Goal: Information Seeking & Learning: Learn about a topic

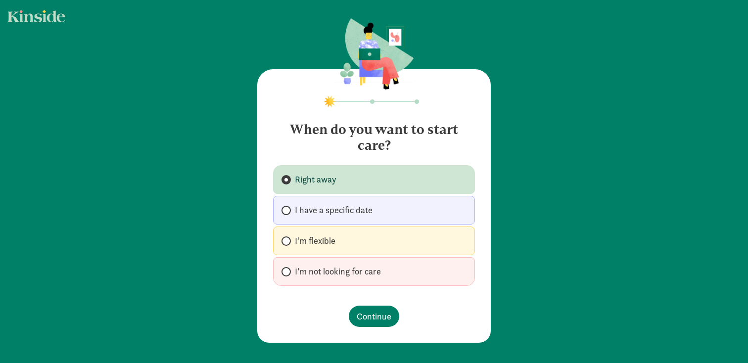
click at [343, 243] on label "I'm flexible" at bounding box center [374, 241] width 202 height 29
click at [288, 243] on input "I'm flexible" at bounding box center [285, 241] width 6 height 6
radio input "true"
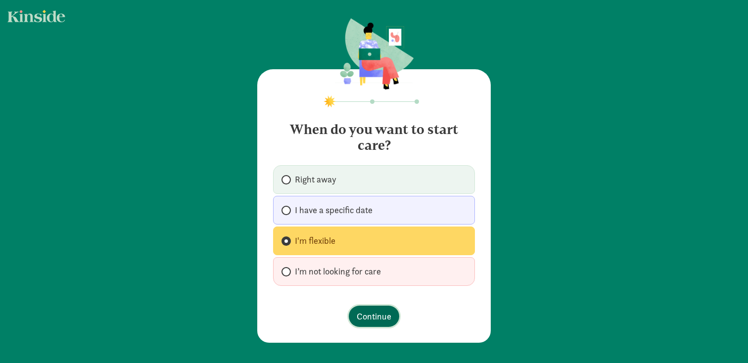
click at [369, 313] on span "Continue" at bounding box center [374, 316] width 35 height 13
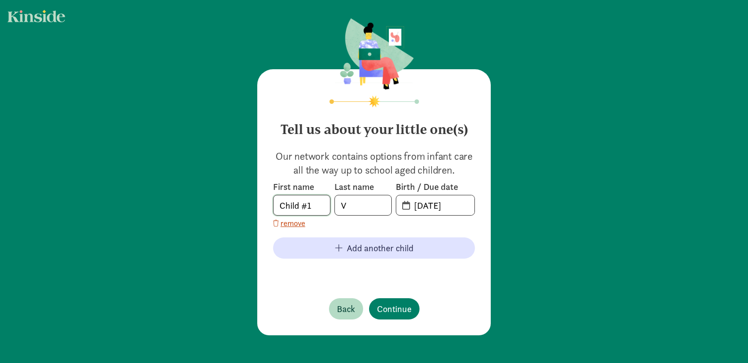
click at [316, 210] on input "Child #1" at bounding box center [302, 205] width 56 height 20
click at [353, 209] on input "V" at bounding box center [363, 205] width 56 height 20
type input "V"
type input "Dayton"
click at [432, 211] on input "08-27-2025" at bounding box center [441, 205] width 66 height 20
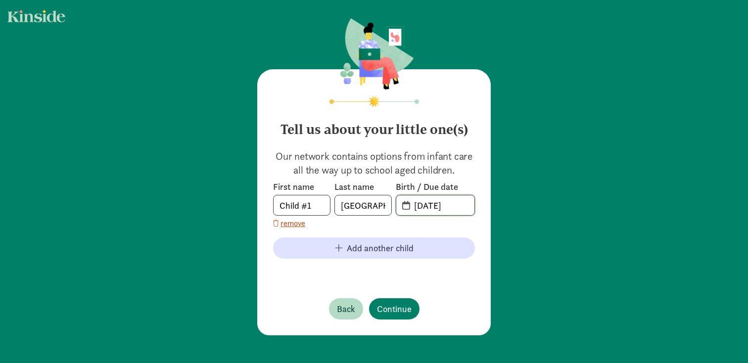
click at [412, 205] on input "08-27-2025" at bounding box center [441, 205] width 66 height 20
click at [429, 207] on input "20-25-0827" at bounding box center [441, 205] width 66 height 20
type input "02-15-2025"
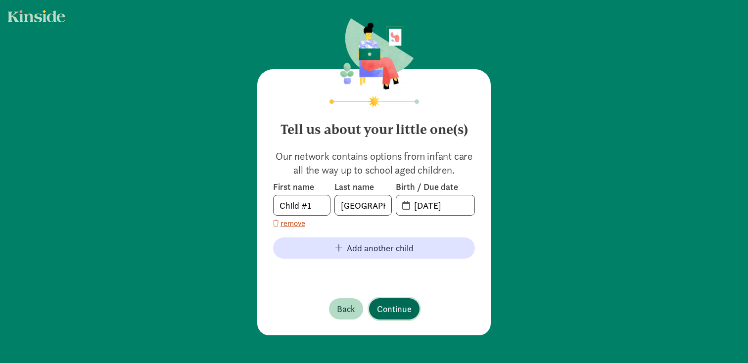
click at [391, 310] on span "Continue" at bounding box center [394, 308] width 35 height 13
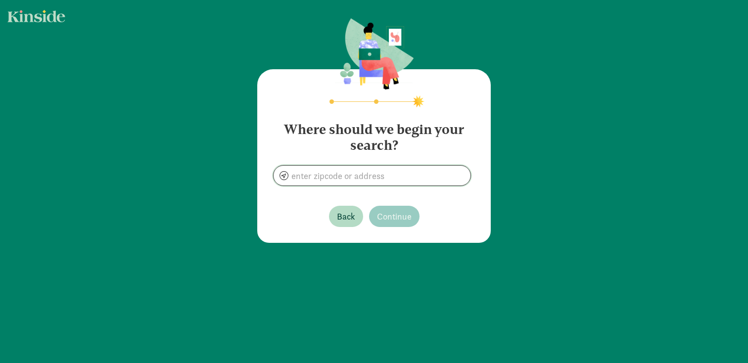
click at [387, 177] on input at bounding box center [372, 176] width 197 height 20
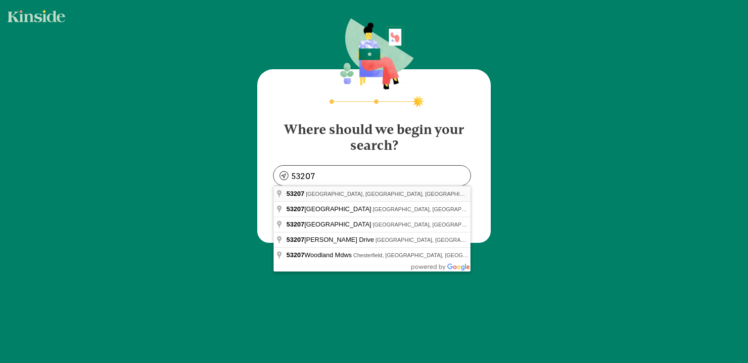
type input "Milwaukee, WI 53207, USA"
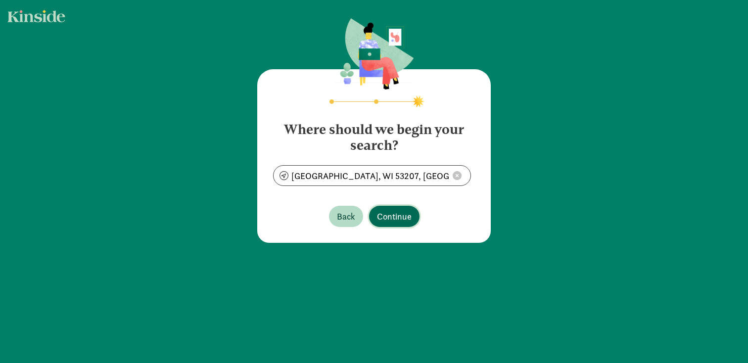
click at [389, 210] on span "Continue" at bounding box center [394, 216] width 35 height 13
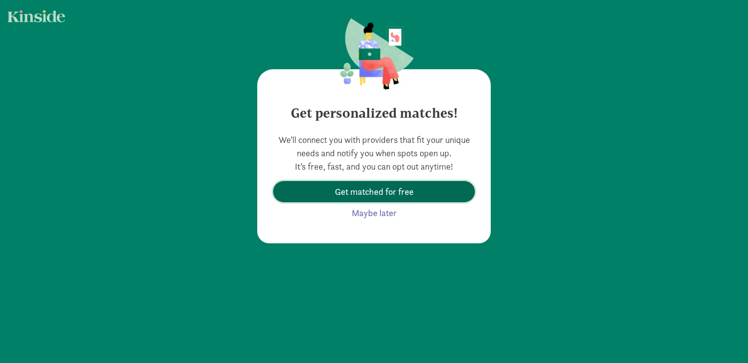
click at [409, 195] on span "Get matched for free" at bounding box center [374, 191] width 79 height 13
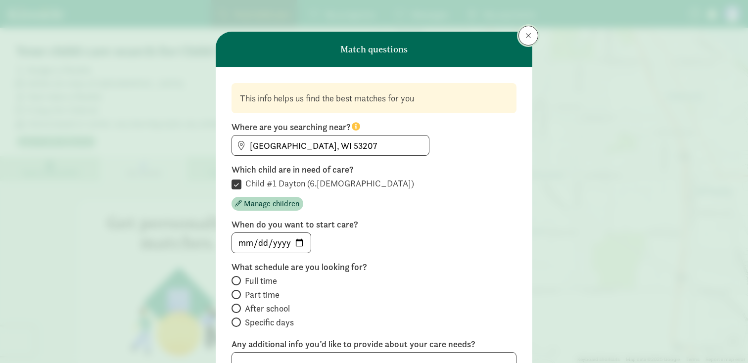
click at [523, 43] on button at bounding box center [529, 36] width 20 height 20
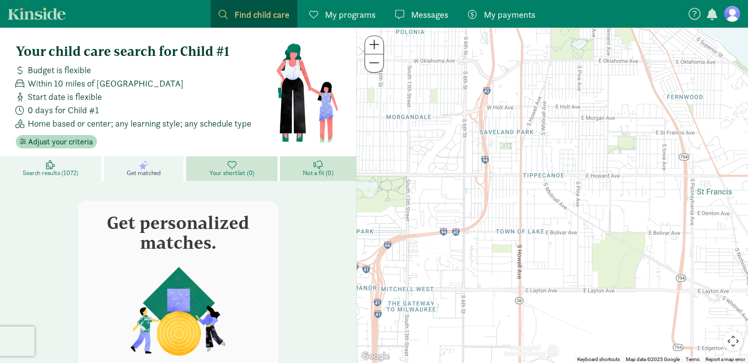
click at [83, 171] on link "Search results (1072)" at bounding box center [52, 168] width 104 height 25
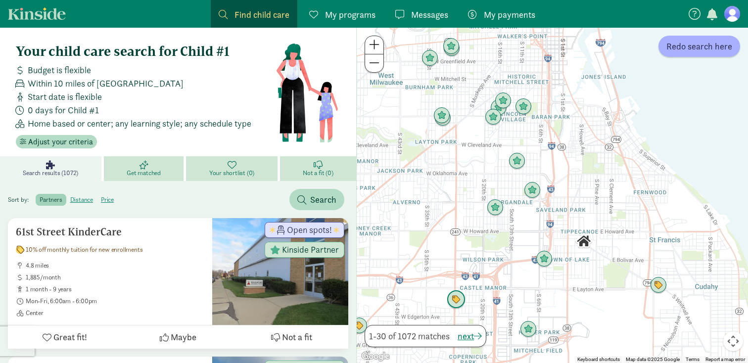
click at [460, 301] on img "Click to see details" at bounding box center [456, 299] width 19 height 19
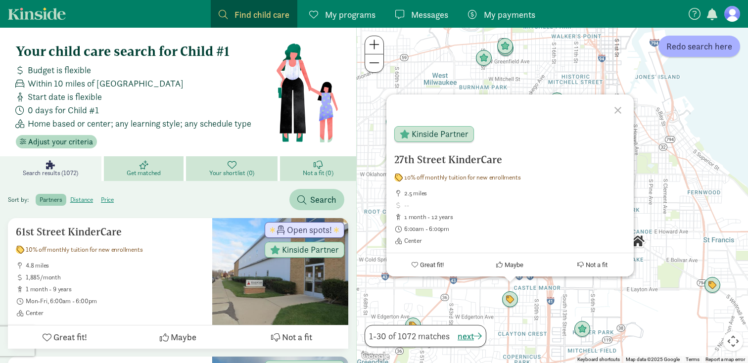
click at [616, 106] on div at bounding box center [619, 109] width 29 height 29
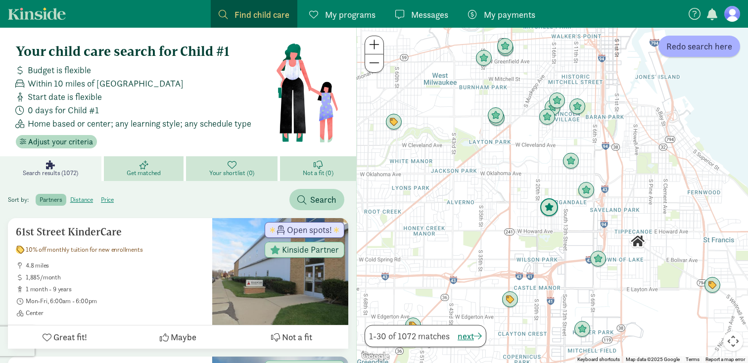
click at [555, 212] on img "Click to see details" at bounding box center [549, 207] width 19 height 19
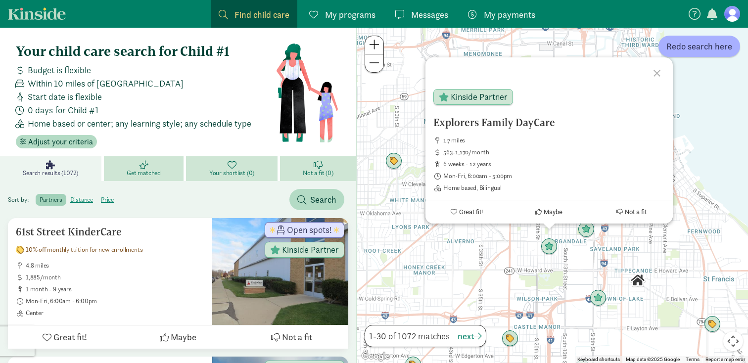
click at [589, 262] on div "Explorers Family DayCare 1.7 miles 563-1,170/month 6 weeks - 12 years Mon-Fri, …" at bounding box center [552, 195] width 391 height 335
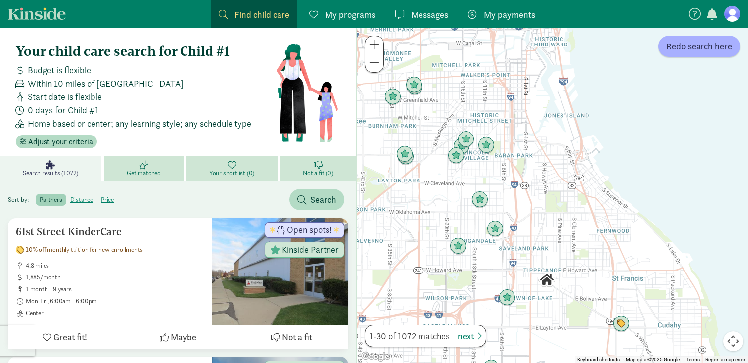
drag, startPoint x: 593, startPoint y: 256, endPoint x: 499, endPoint y: 255, distance: 94.0
click at [499, 255] on div at bounding box center [552, 195] width 391 height 335
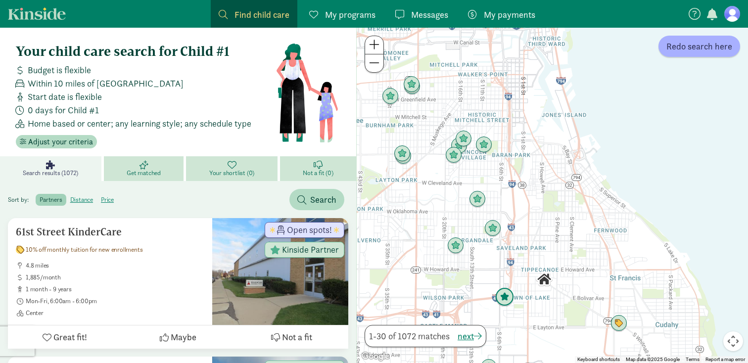
click at [510, 296] on img "Click to see details" at bounding box center [504, 297] width 19 height 19
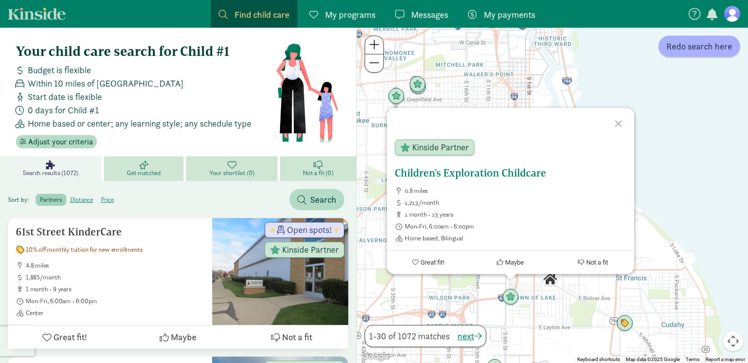
click at [483, 172] on h5 "Children's Exploration Childcare" at bounding box center [511, 173] width 232 height 12
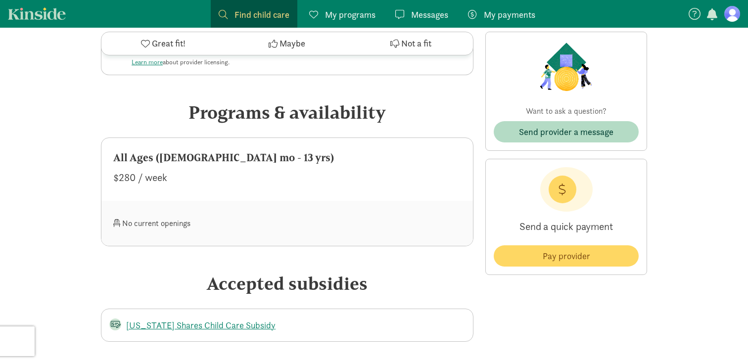
scroll to position [514, 0]
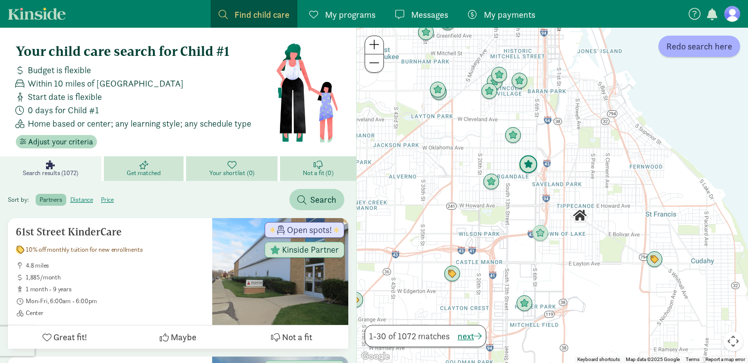
click at [531, 167] on img "Click to see details" at bounding box center [528, 164] width 19 height 19
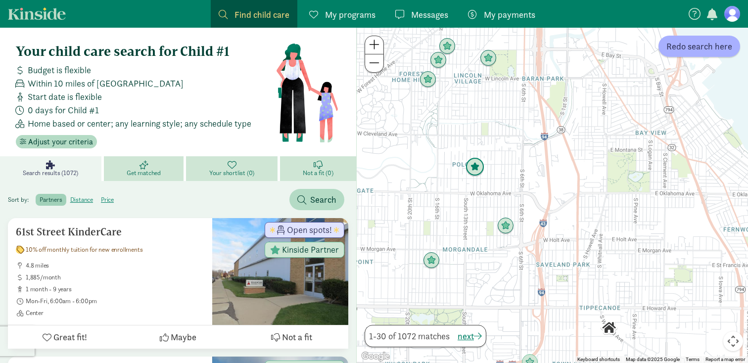
click at [477, 174] on img "Click to see details" at bounding box center [475, 167] width 19 height 19
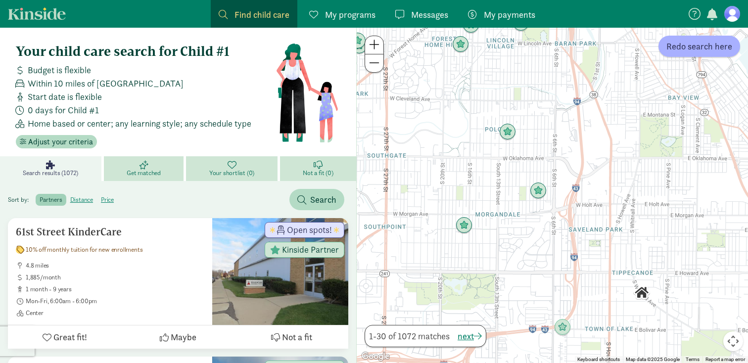
drag, startPoint x: 489, startPoint y: 296, endPoint x: 485, endPoint y: 180, distance: 115.8
click at [486, 179] on div "To navigate, press the arrow keys." at bounding box center [552, 195] width 391 height 335
click at [468, 221] on img "Click to see details" at bounding box center [464, 225] width 19 height 19
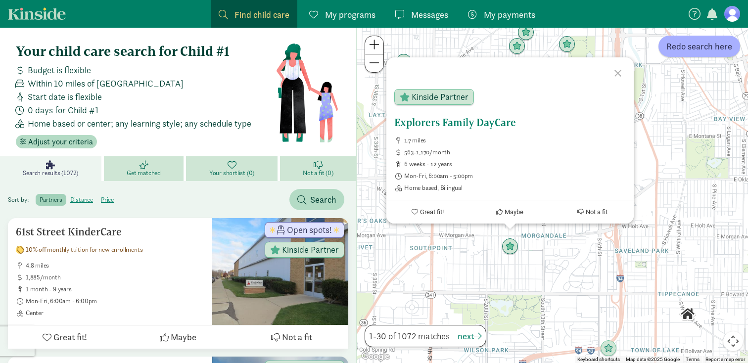
click at [459, 123] on h5 "Explorers Family DayCare" at bounding box center [510, 123] width 232 height 12
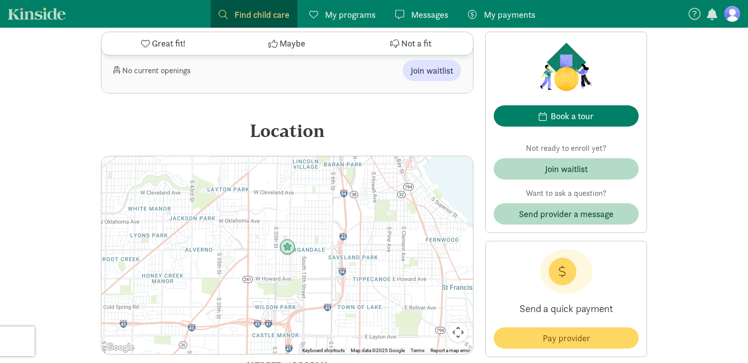
scroll to position [558, 0]
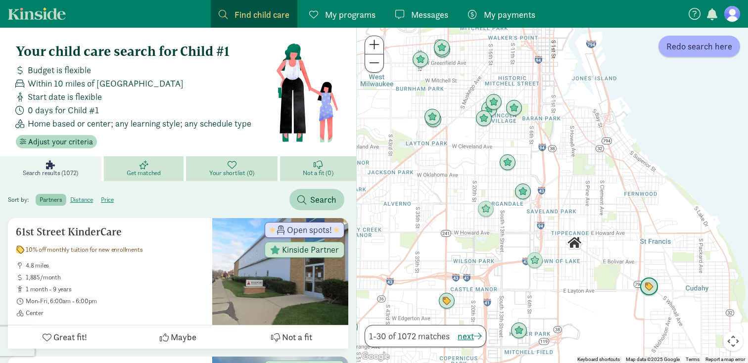
click at [645, 283] on img "Click to see details" at bounding box center [649, 287] width 19 height 19
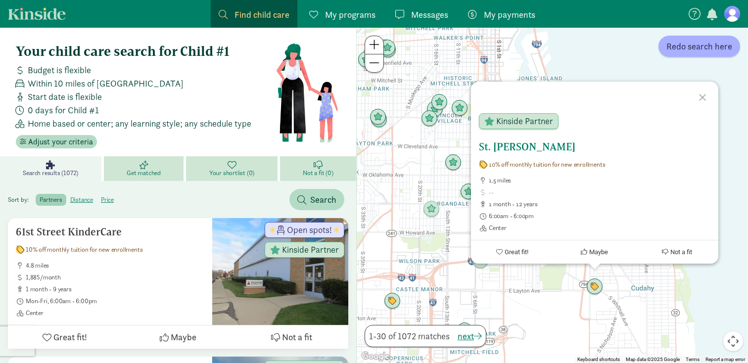
click at [517, 150] on h5 "St. Francis KinderCare" at bounding box center [595, 147] width 232 height 12
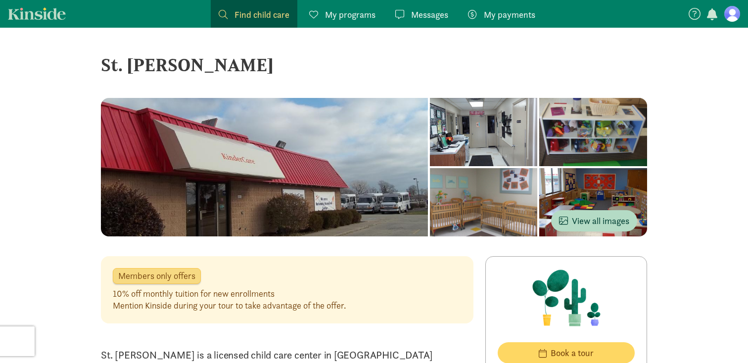
click at [539, 203] on div at bounding box center [593, 202] width 108 height 68
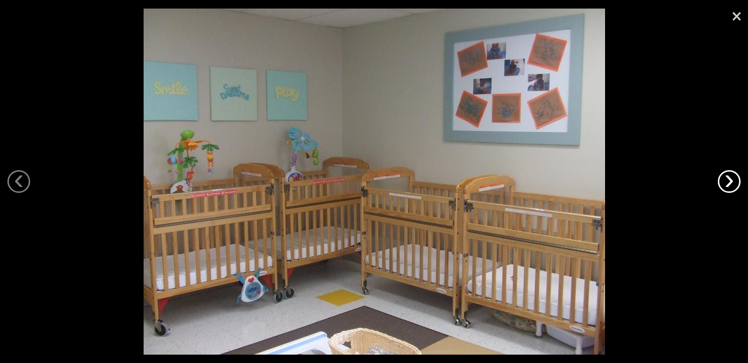
click at [733, 185] on link "›" at bounding box center [729, 181] width 23 height 23
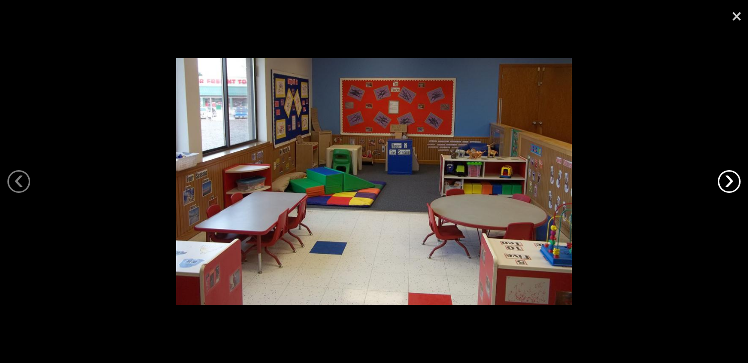
click at [733, 185] on link "›" at bounding box center [729, 181] width 23 height 23
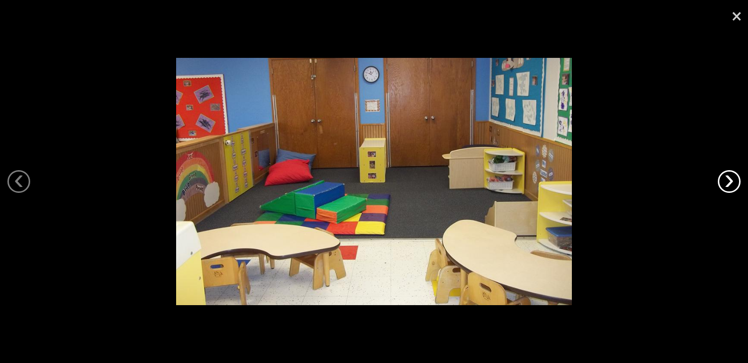
click at [733, 185] on link "›" at bounding box center [729, 181] width 23 height 23
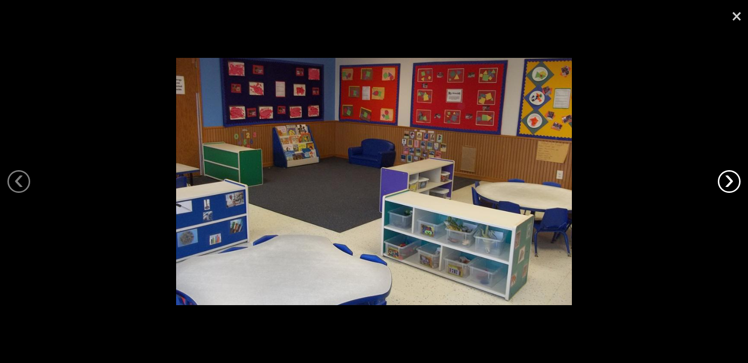
click at [734, 185] on link "›" at bounding box center [729, 181] width 23 height 23
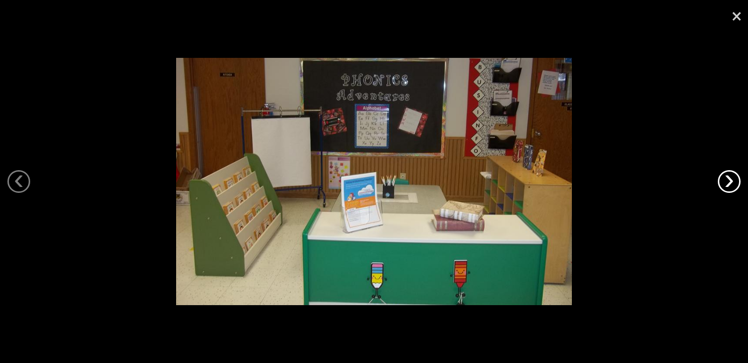
click at [734, 185] on link "›" at bounding box center [729, 181] width 23 height 23
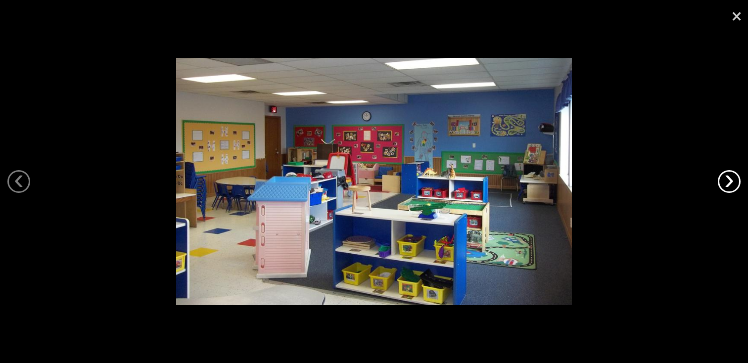
click at [734, 185] on link "›" at bounding box center [729, 181] width 23 height 23
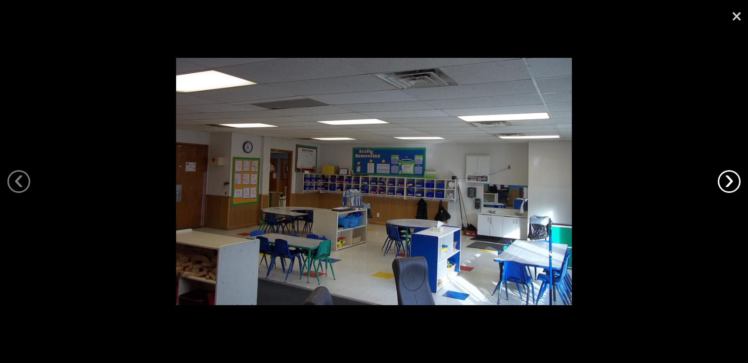
click at [734, 185] on link "›" at bounding box center [729, 181] width 23 height 23
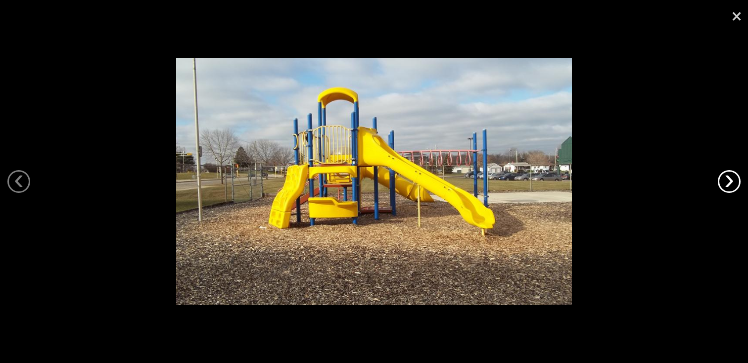
click at [734, 185] on link "›" at bounding box center [729, 181] width 23 height 23
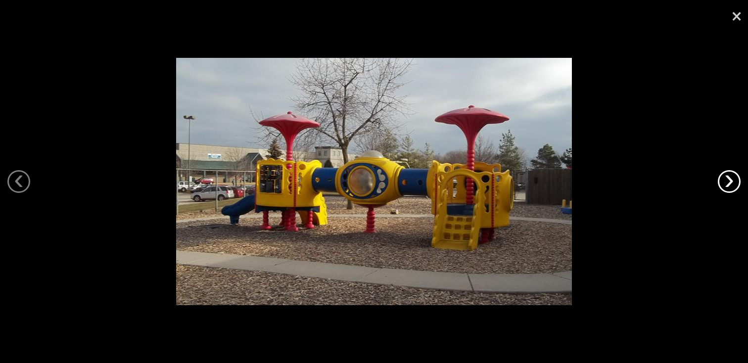
click at [734, 185] on link "›" at bounding box center [729, 181] width 23 height 23
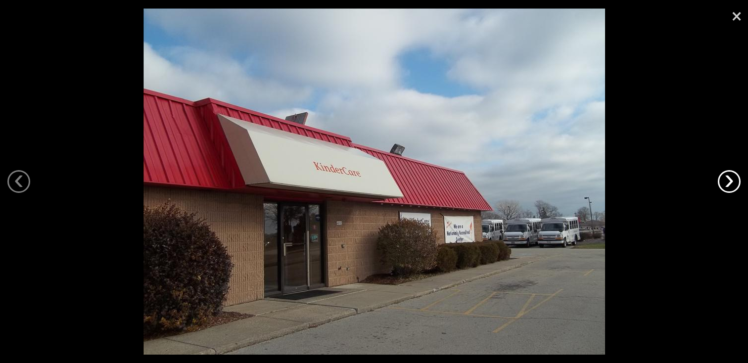
click at [734, 185] on link "›" at bounding box center [729, 181] width 23 height 23
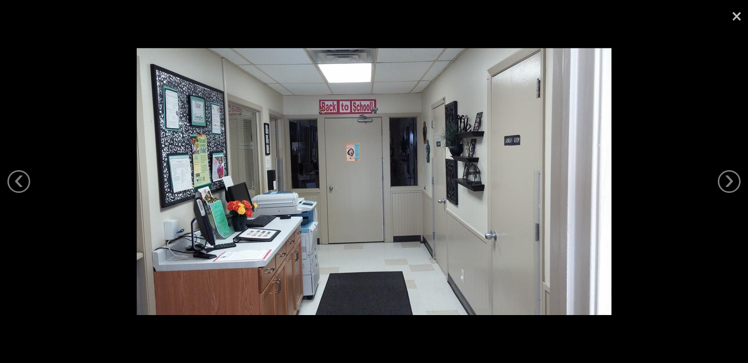
click at [736, 19] on link "×" at bounding box center [736, 15] width 23 height 30
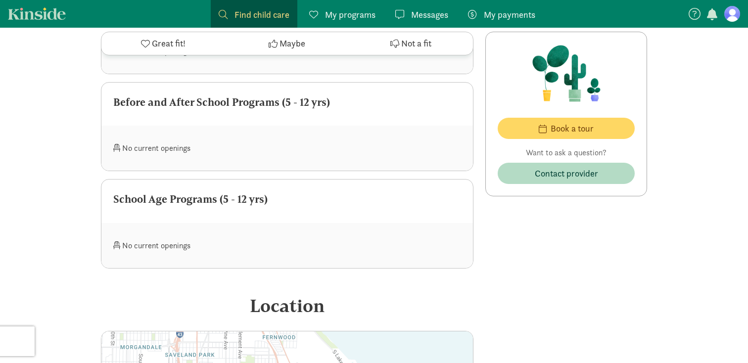
scroll to position [997, 0]
click at [130, 257] on div "No current openings" at bounding box center [200, 247] width 174 height 21
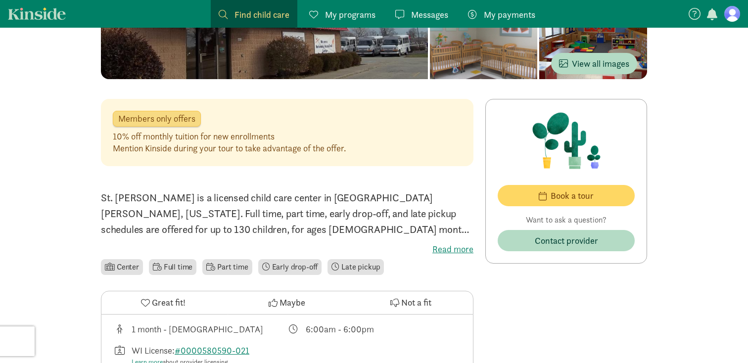
scroll to position [0, 0]
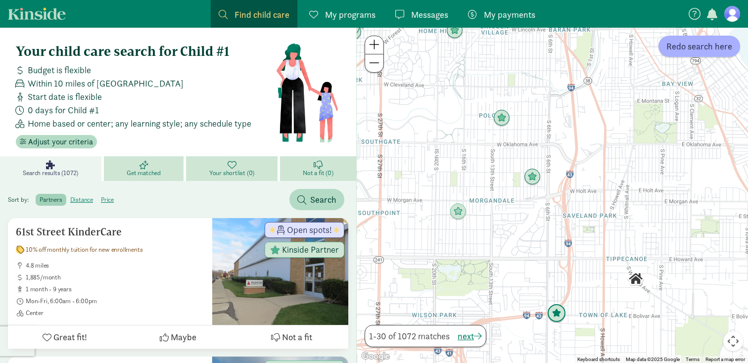
click at [555, 312] on img "Click to see details" at bounding box center [556, 313] width 19 height 19
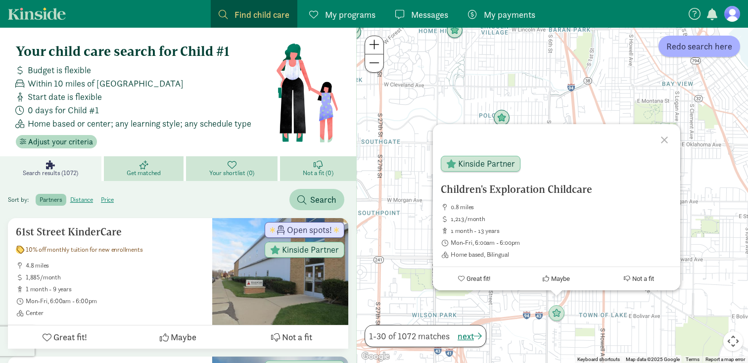
click at [521, 308] on div "Children's Exploration Childcare 0.8 miles 1,213/month 1 month - 13 years Mon-F…" at bounding box center [552, 195] width 391 height 335
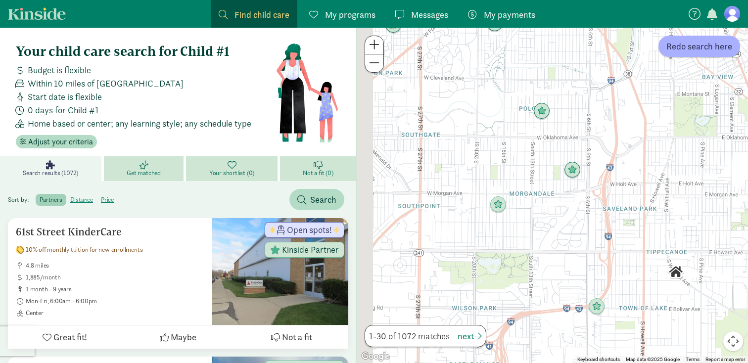
drag, startPoint x: 414, startPoint y: 228, endPoint x: 502, endPoint y: 214, distance: 89.6
click at [502, 215] on div at bounding box center [552, 195] width 391 height 335
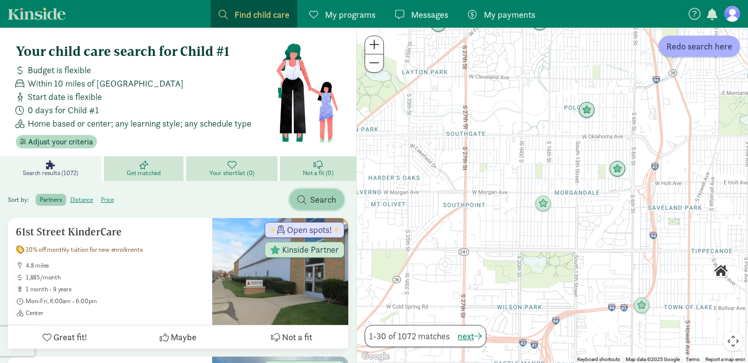
click at [333, 199] on span "Search" at bounding box center [323, 199] width 26 height 13
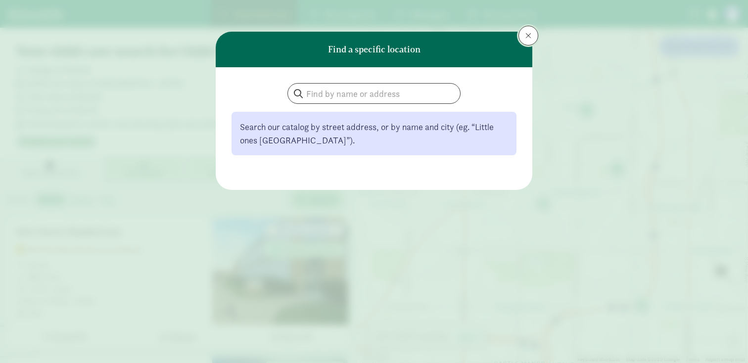
click at [530, 35] on span at bounding box center [528, 36] width 6 height 8
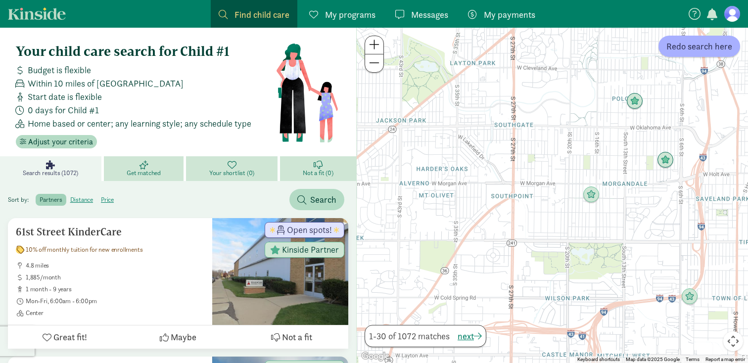
drag, startPoint x: 476, startPoint y: 234, endPoint x: 527, endPoint y: 223, distance: 52.6
click at [527, 223] on div at bounding box center [552, 195] width 391 height 335
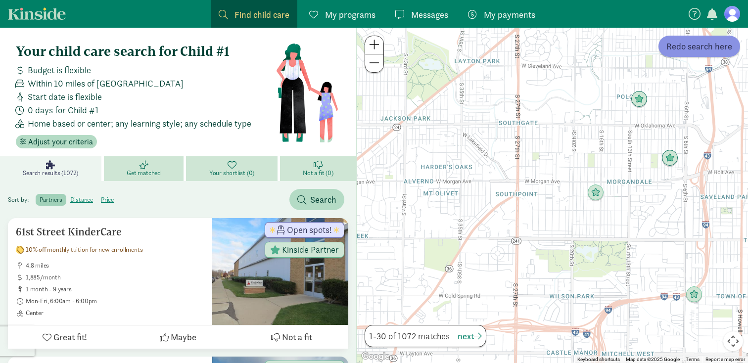
click at [708, 55] on button "Redo search here" at bounding box center [700, 46] width 82 height 21
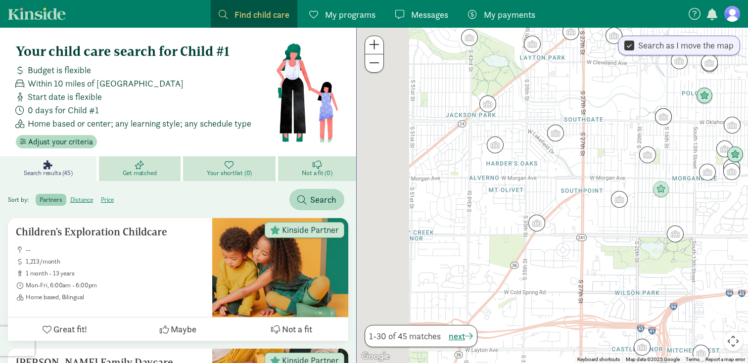
drag, startPoint x: 525, startPoint y: 219, endPoint x: 592, endPoint y: 216, distance: 66.4
click at [592, 216] on div at bounding box center [552, 195] width 391 height 335
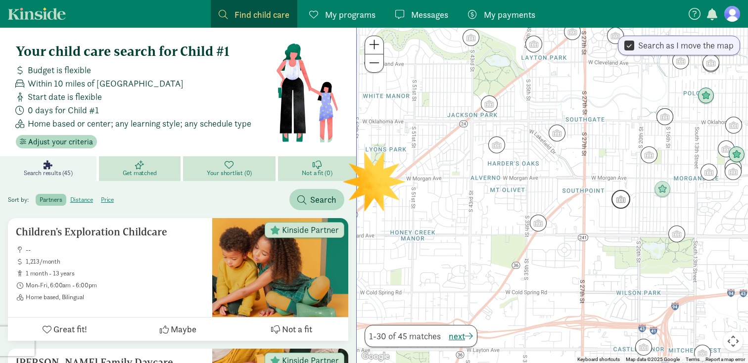
click at [628, 197] on img "Click to see details" at bounding box center [621, 199] width 19 height 19
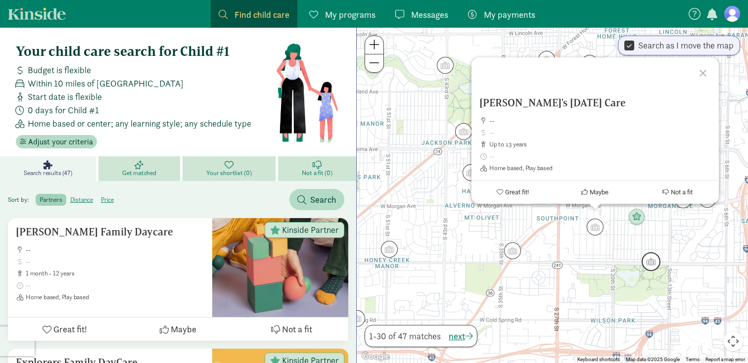
click at [655, 271] on div "Lisa's Family Day Care -- up to 13 years Home based, Play based Great fit! Mayb…" at bounding box center [552, 195] width 391 height 335
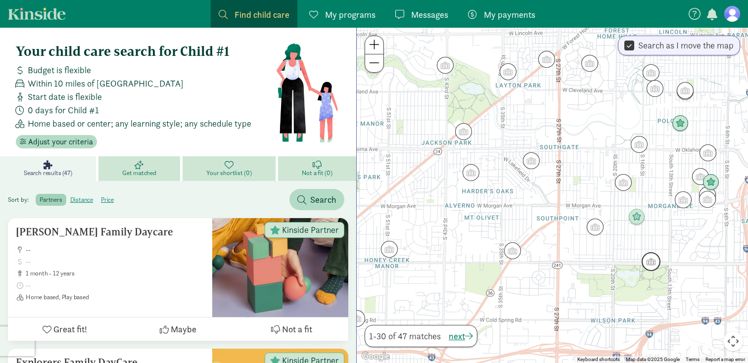
click at [654, 266] on img "Click to see details" at bounding box center [651, 261] width 19 height 19
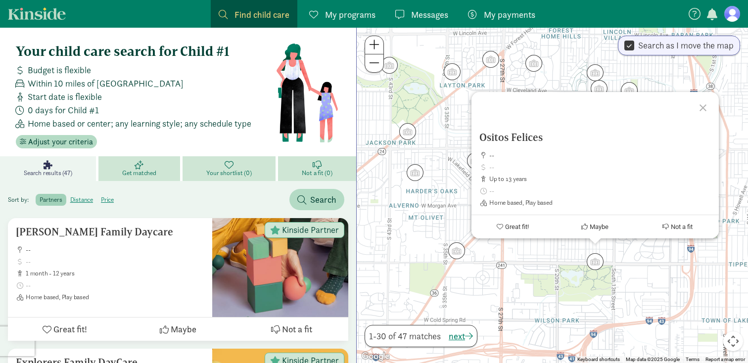
click at [654, 274] on div "Ositos Felices -- up to 13 years Home based, Play based Great fit! Maybe Not a …" at bounding box center [552, 195] width 391 height 335
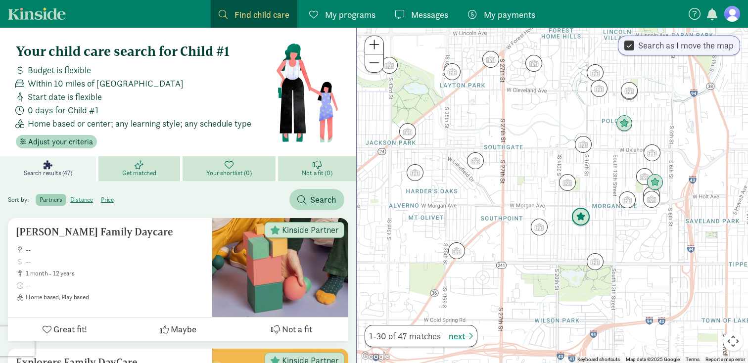
click at [581, 213] on img "Click to see details" at bounding box center [580, 217] width 19 height 19
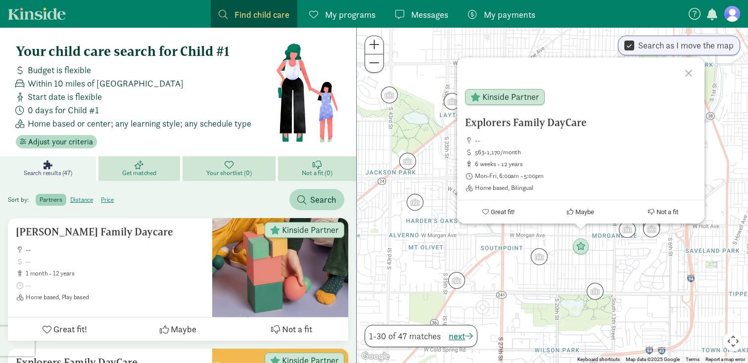
click at [624, 277] on div "Explorers Family DayCare -- 563-1,170/month 6 weeks - 12 years Mon-Fri, 6:00am …" at bounding box center [552, 195] width 391 height 335
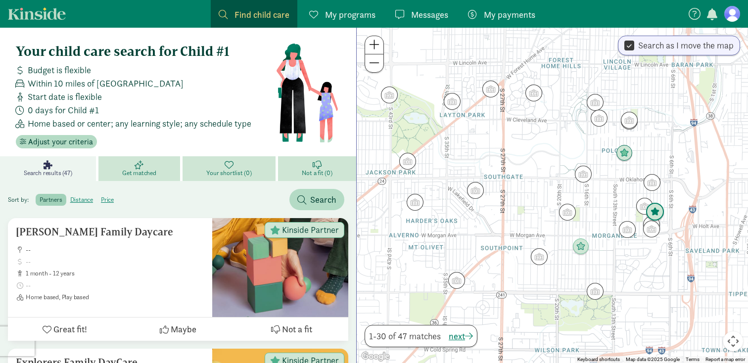
click at [662, 214] on img "Click to see details" at bounding box center [655, 212] width 19 height 19
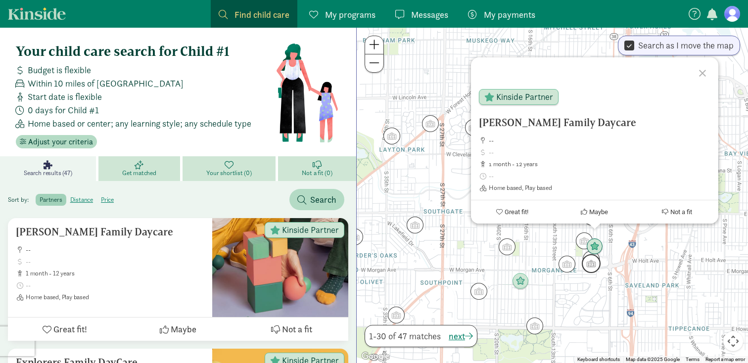
click at [589, 268] on img "Click to see details" at bounding box center [591, 263] width 19 height 19
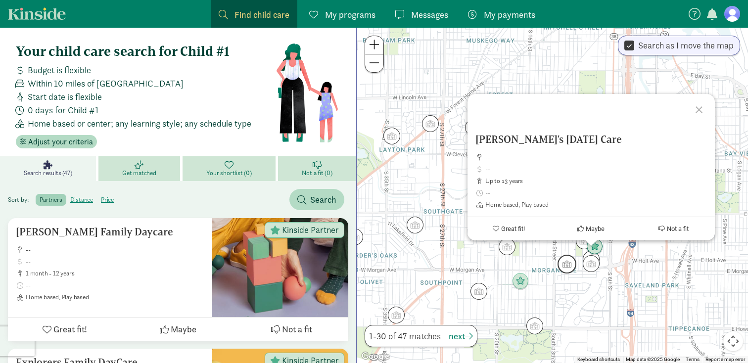
click at [564, 262] on img "Click to see details" at bounding box center [567, 264] width 19 height 19
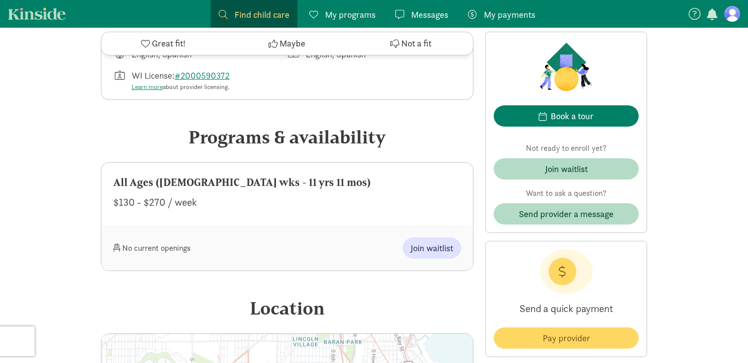
scroll to position [401, 0]
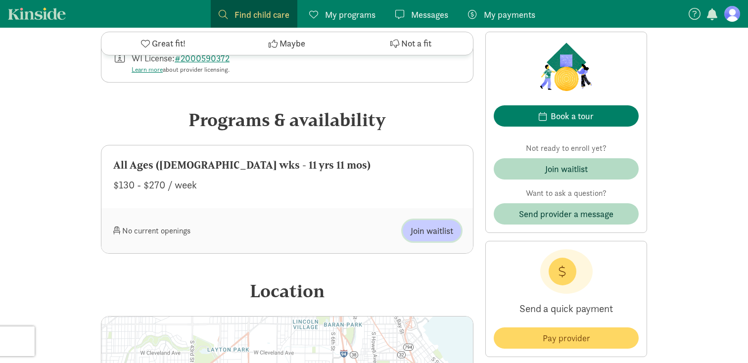
click at [425, 238] on button "Join waitlist" at bounding box center [432, 230] width 58 height 21
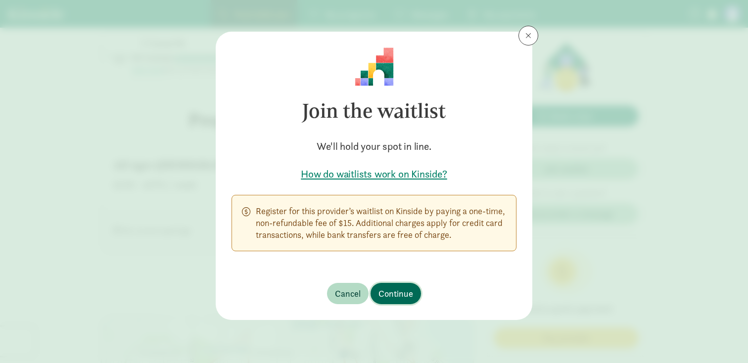
click at [384, 295] on span "Continue" at bounding box center [396, 293] width 35 height 13
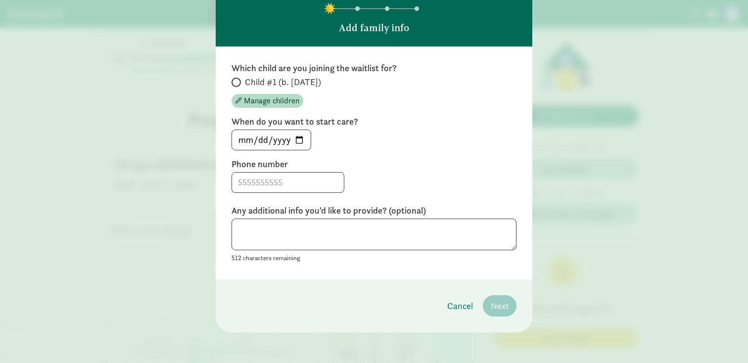
scroll to position [60, 0]
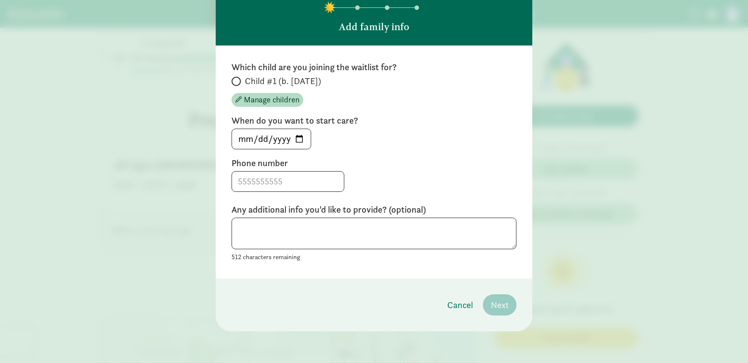
click at [312, 78] on span "Child #1 (b. [DATE])" at bounding box center [283, 81] width 76 height 12
click at [238, 78] on input "Child #1 (b. [DATE])" at bounding box center [235, 81] width 6 height 6
radio input "true"
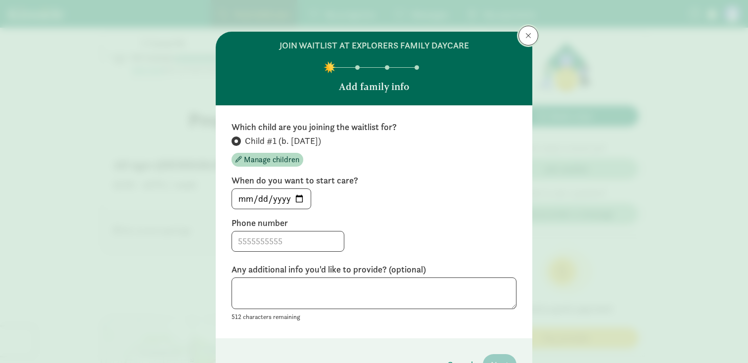
click at [525, 36] on button at bounding box center [529, 36] width 20 height 20
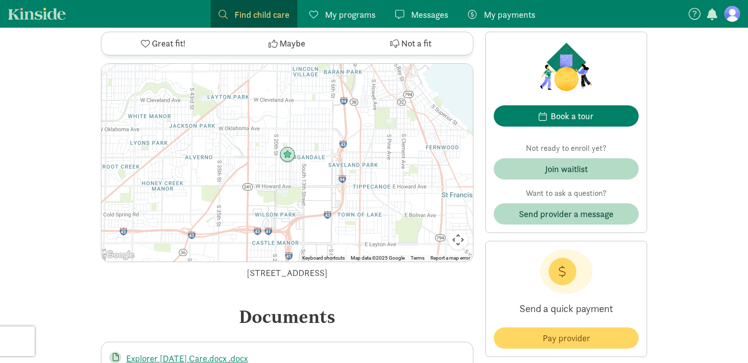
scroll to position [828, 0]
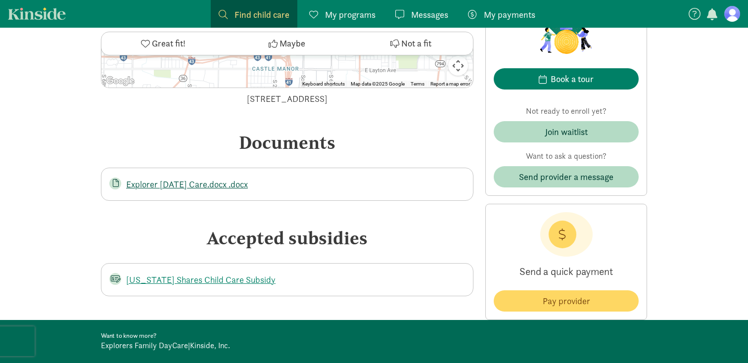
click at [207, 180] on link "Explorer [DATE] Care.docx .docx" at bounding box center [187, 184] width 122 height 11
